Goal: Browse casually: Explore the website without a specific task or goal

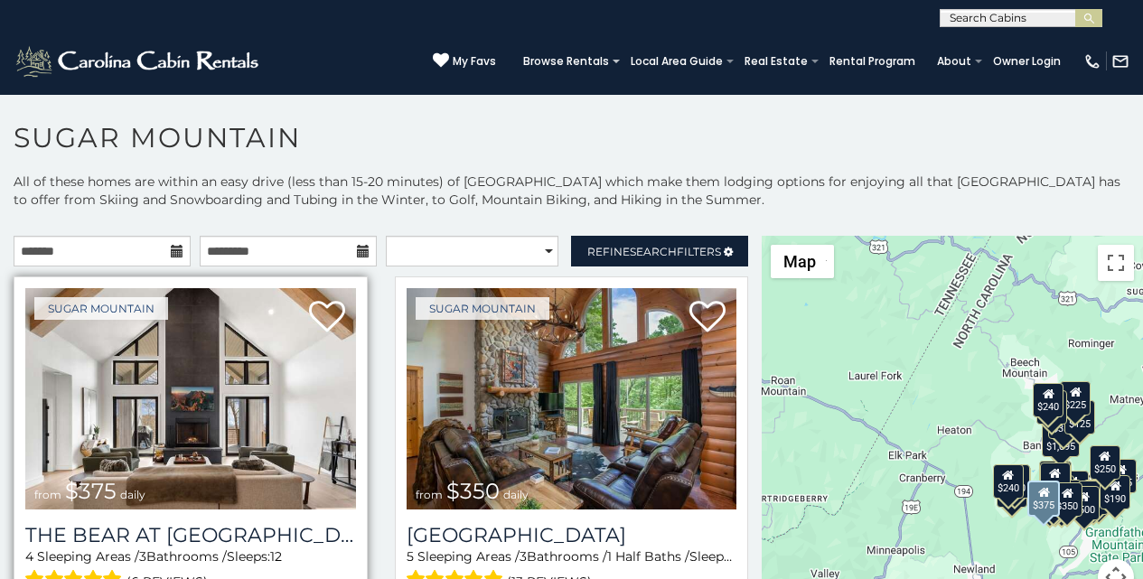
scroll to position [38, 0]
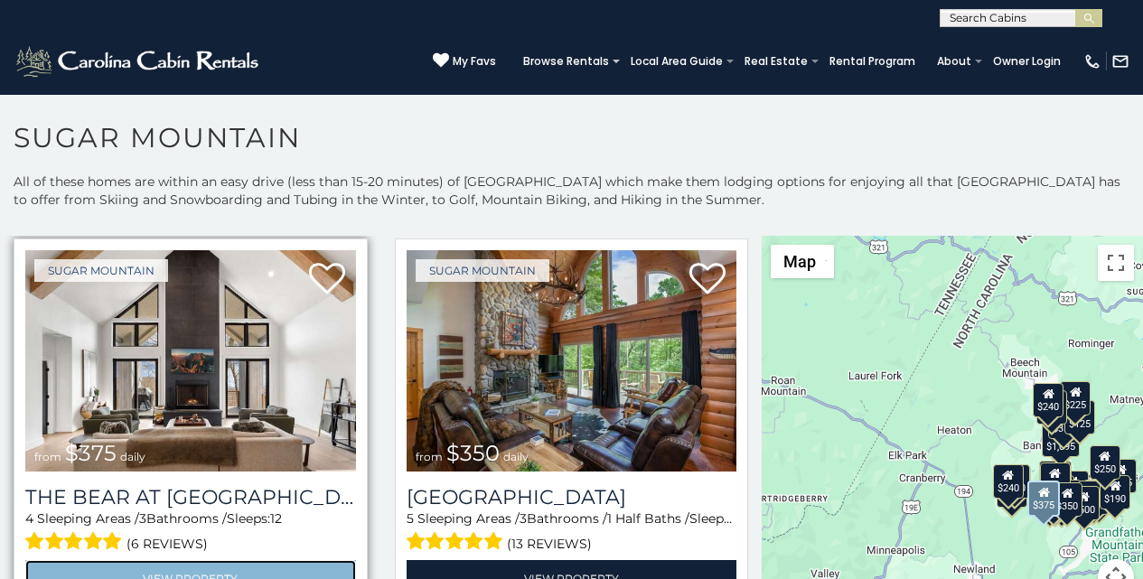
click at [58, 575] on link "View Property" at bounding box center [190, 578] width 331 height 37
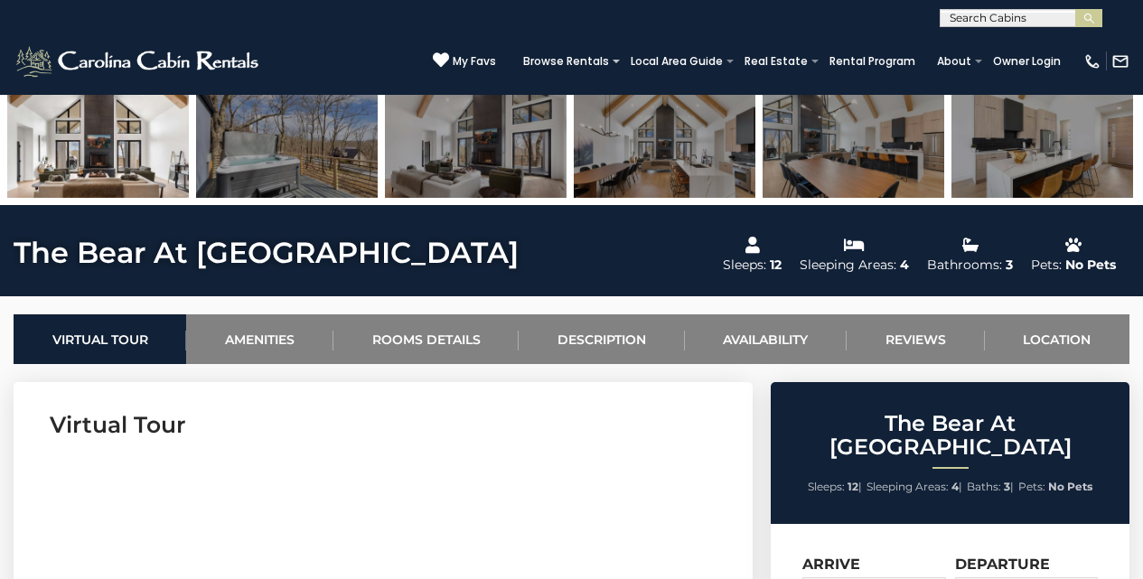
scroll to position [565, 0]
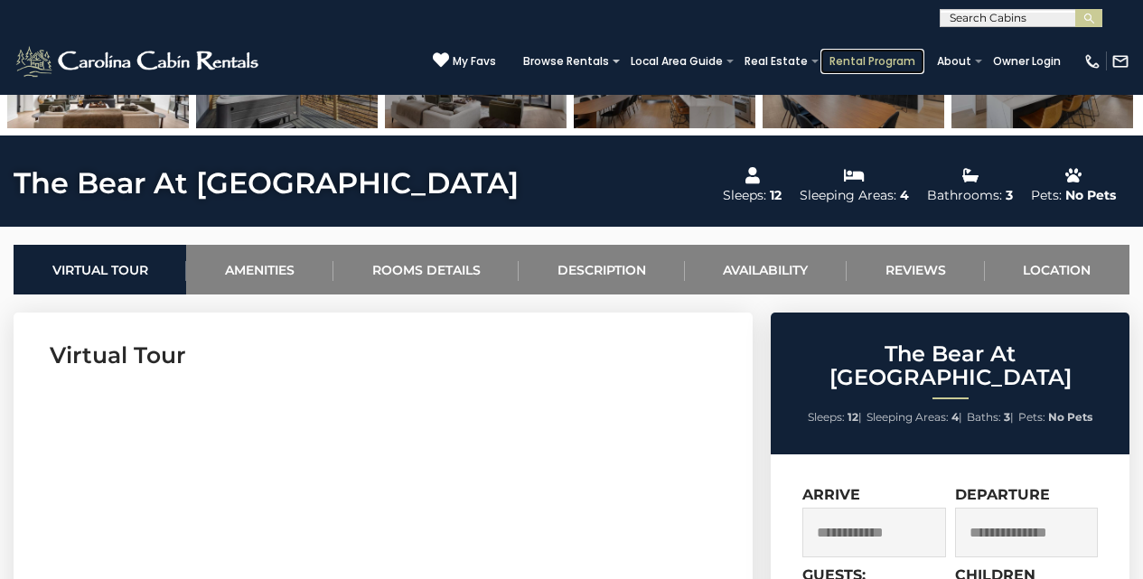
click at [865, 52] on link "Rental Program" at bounding box center [872, 61] width 104 height 25
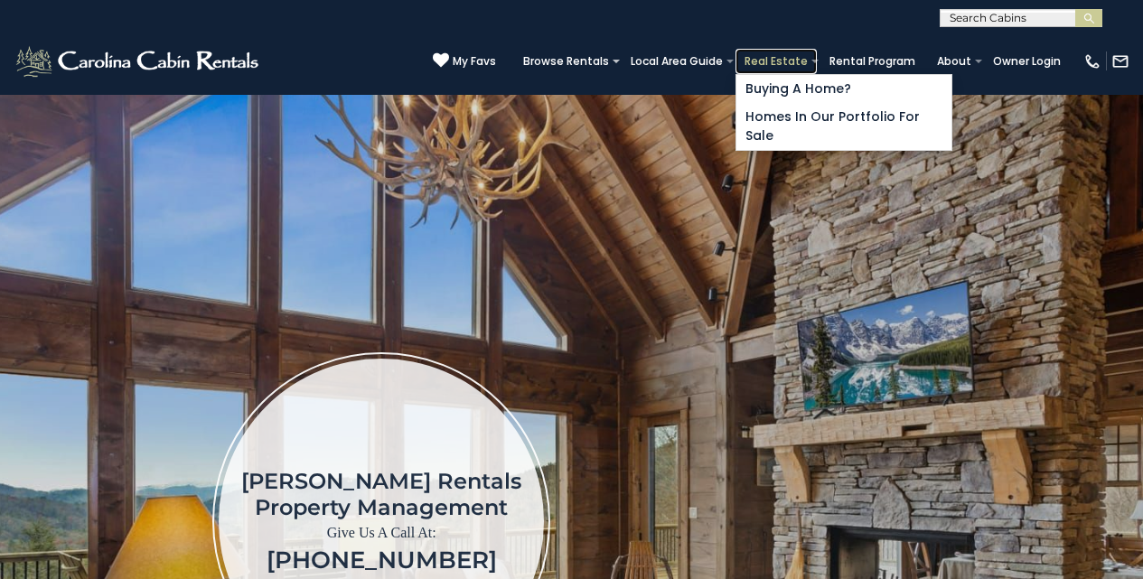
click at [791, 63] on link "Real Estate" at bounding box center [775, 61] width 81 height 25
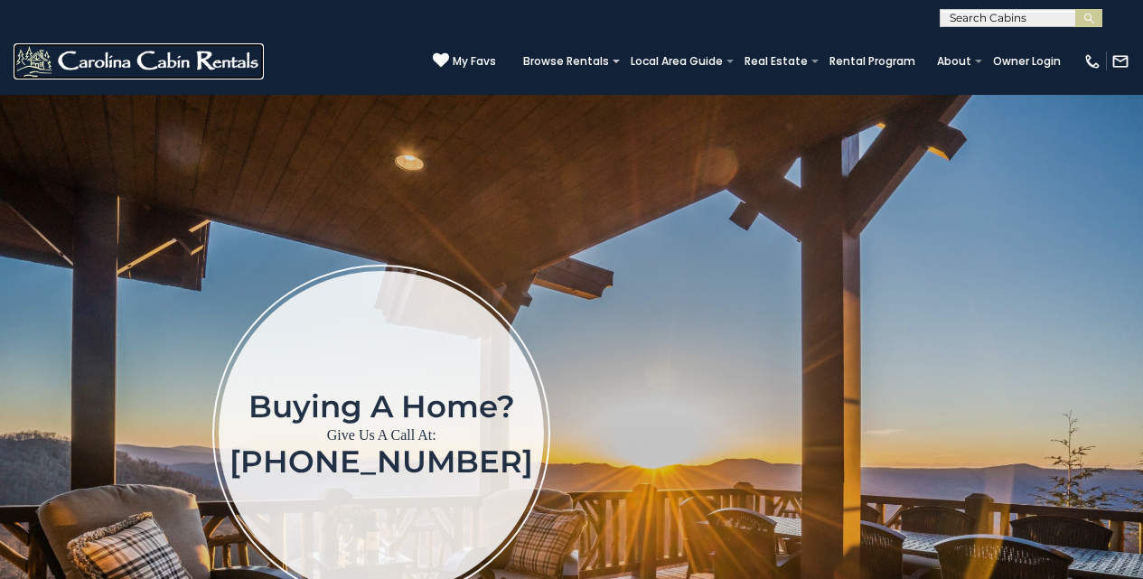
click at [24, 55] on img at bounding box center [139, 61] width 250 height 36
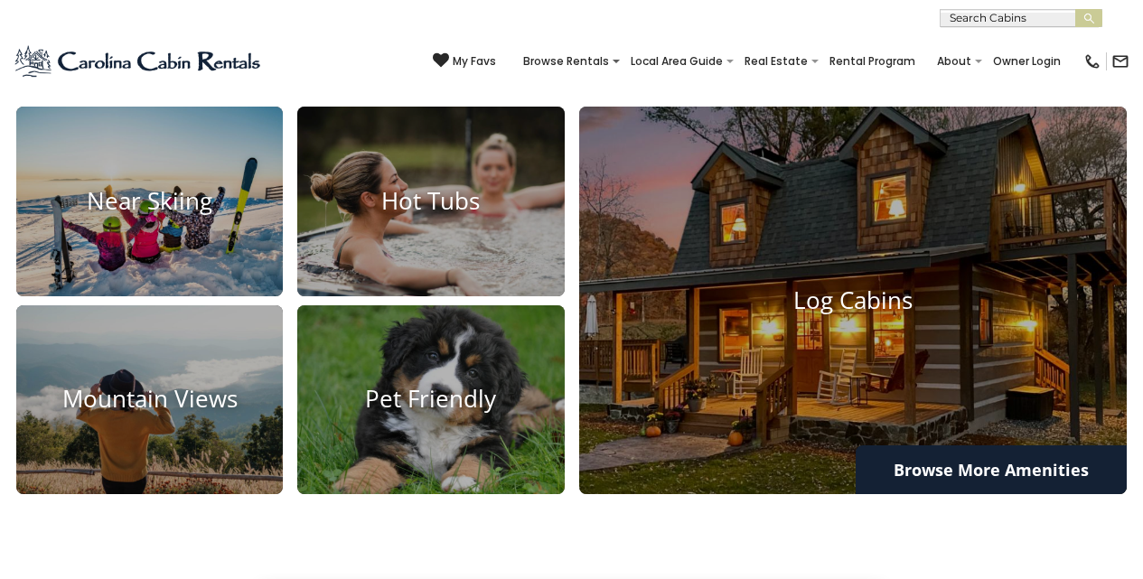
scroll to position [2445, 0]
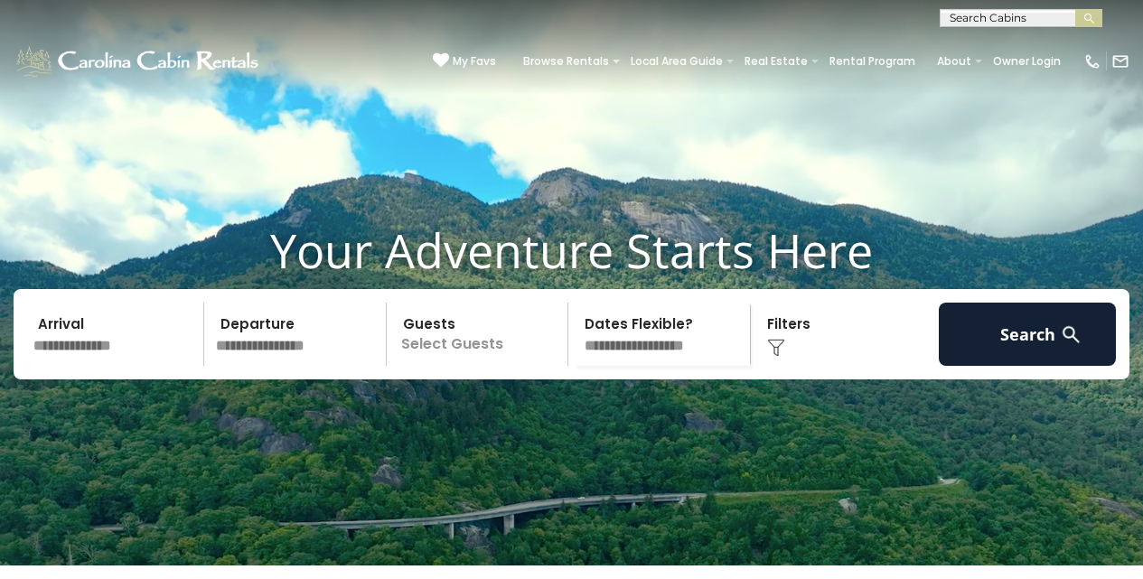
scroll to position [0, 0]
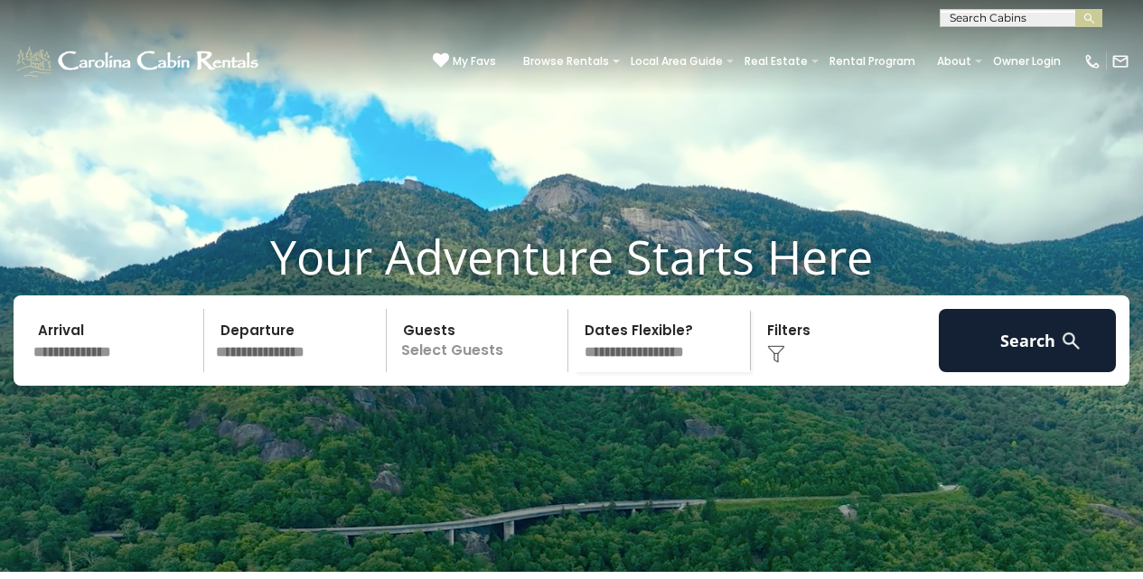
click at [593, 5] on div "**********" at bounding box center [571, 13] width 1143 height 27
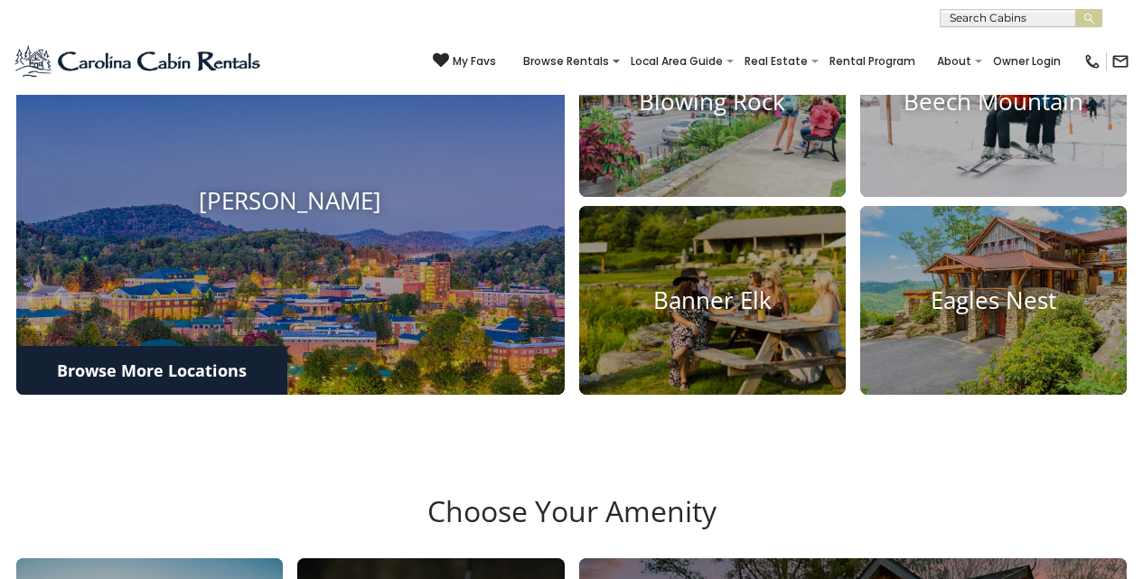
scroll to position [1179, 0]
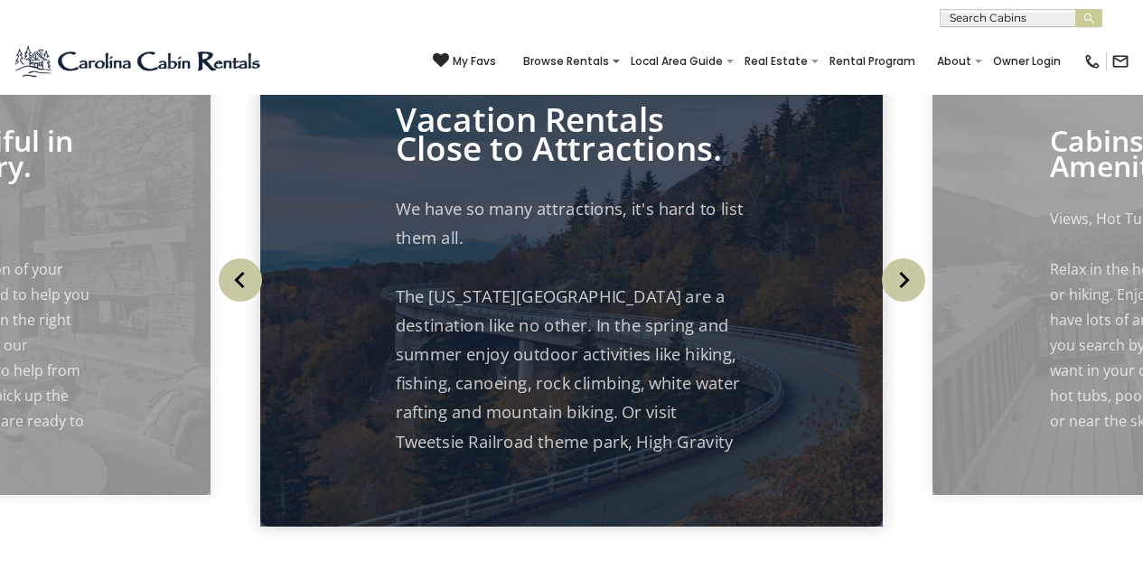
scroll to position [1685, 0]
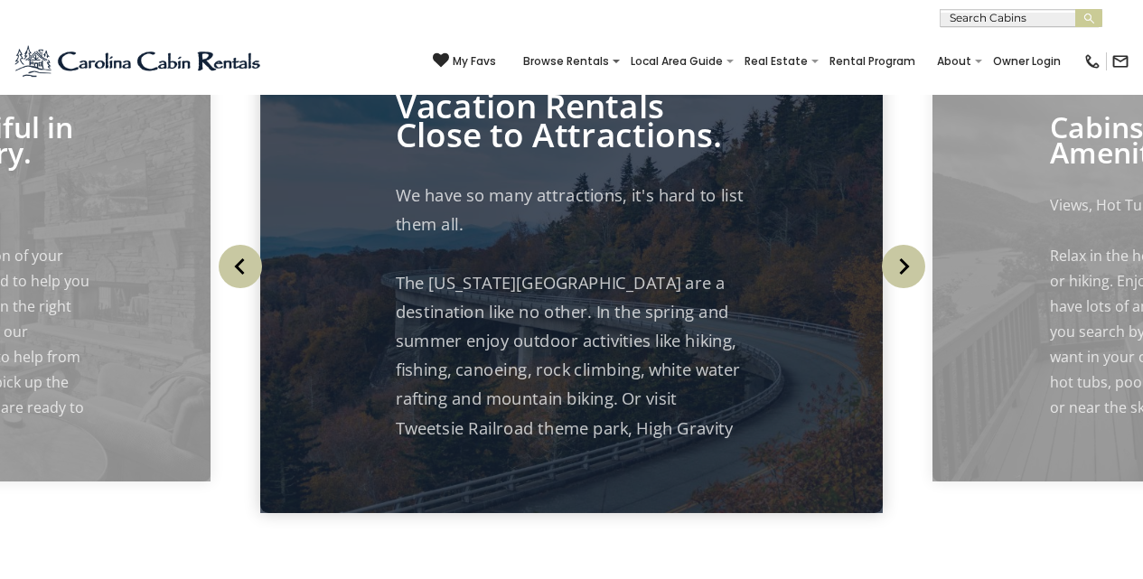
click at [609, 104] on div "Cabins with Amenities Views, Hot Tubs, Game Tables Come see for yourself." at bounding box center [571, 271] width 1143 height 566
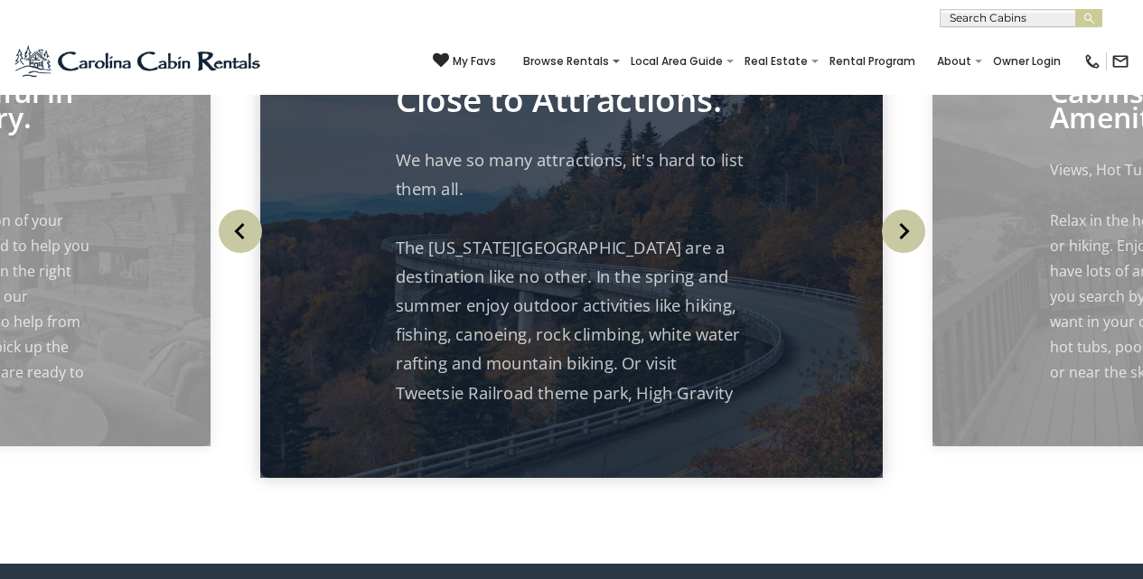
scroll to position [1721, 0]
